Goal: Check status: Check status

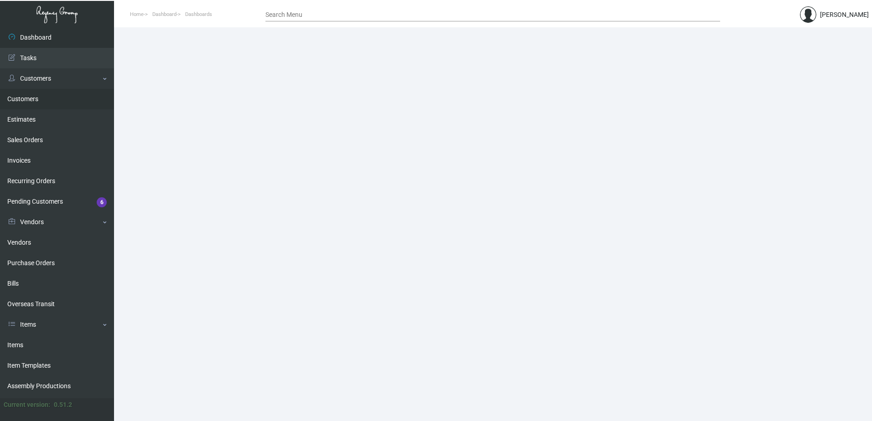
click at [21, 101] on link "Customers" at bounding box center [57, 99] width 114 height 21
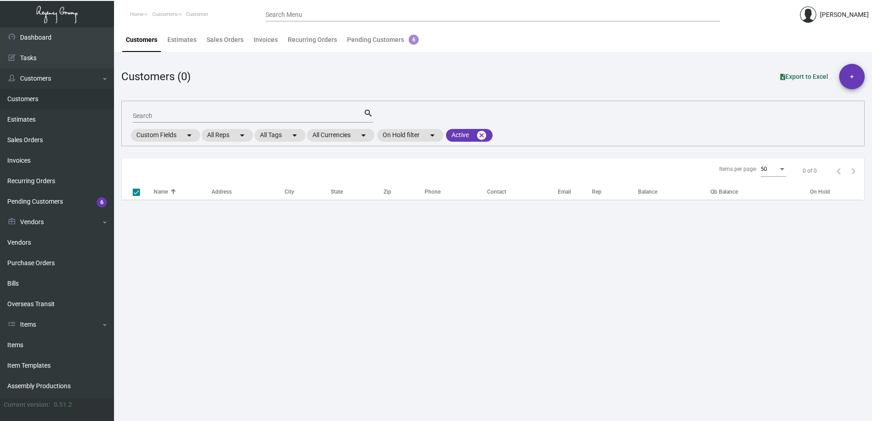
checkbox input "false"
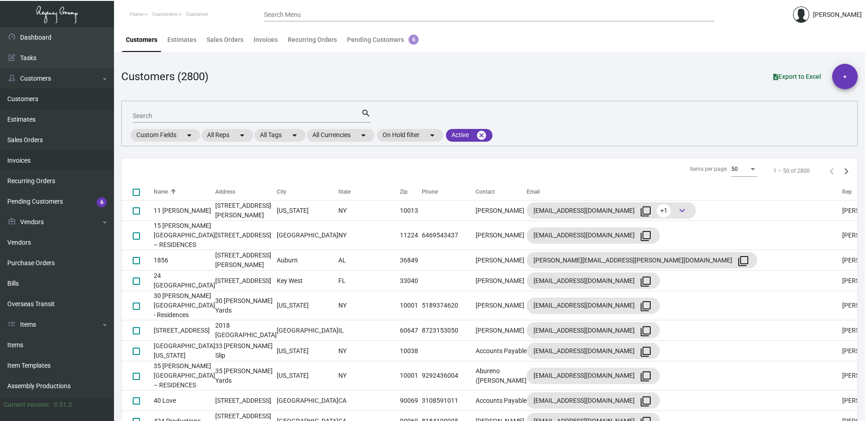
click at [26, 162] on link "Invoices" at bounding box center [57, 160] width 114 height 21
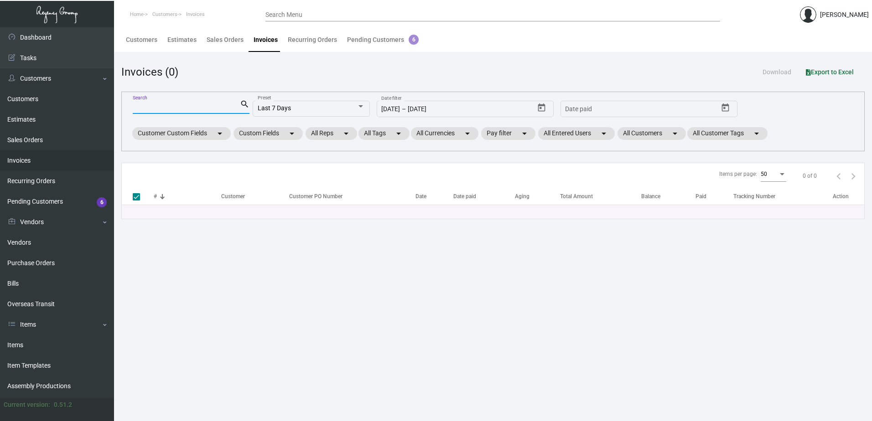
click at [146, 109] on input "Search" at bounding box center [186, 107] width 107 height 7
type input "90201"
checkbox input "false"
